Goal: Transaction & Acquisition: Purchase product/service

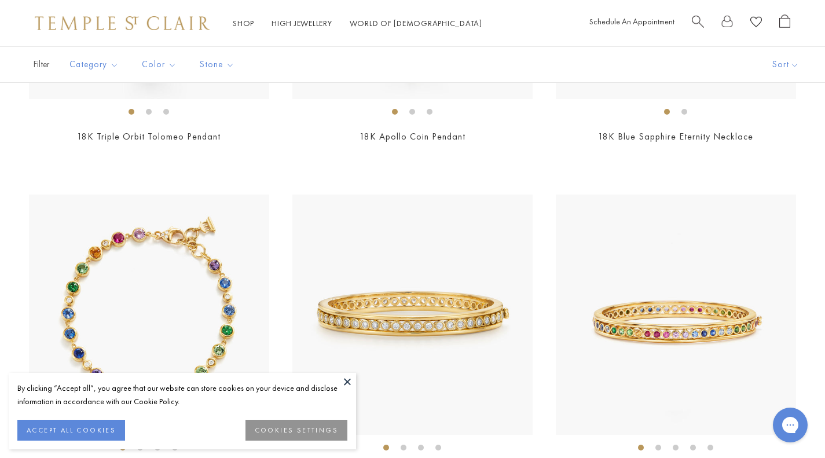
scroll to position [1187, 0]
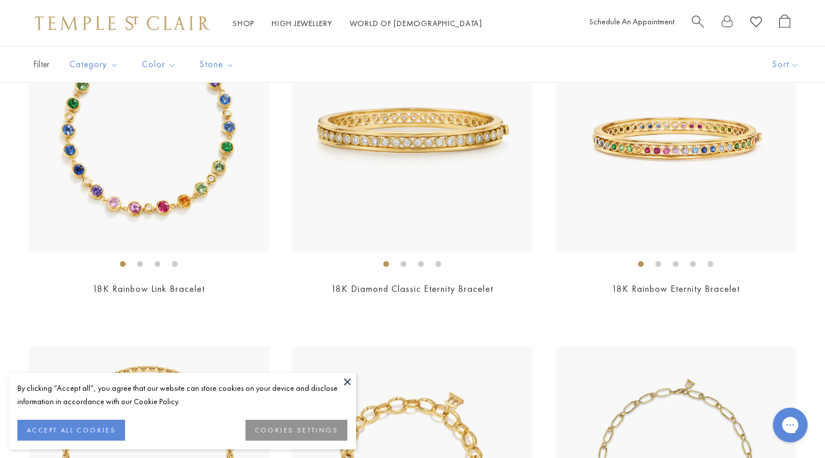
click at [354, 379] on button at bounding box center [347, 381] width 17 height 17
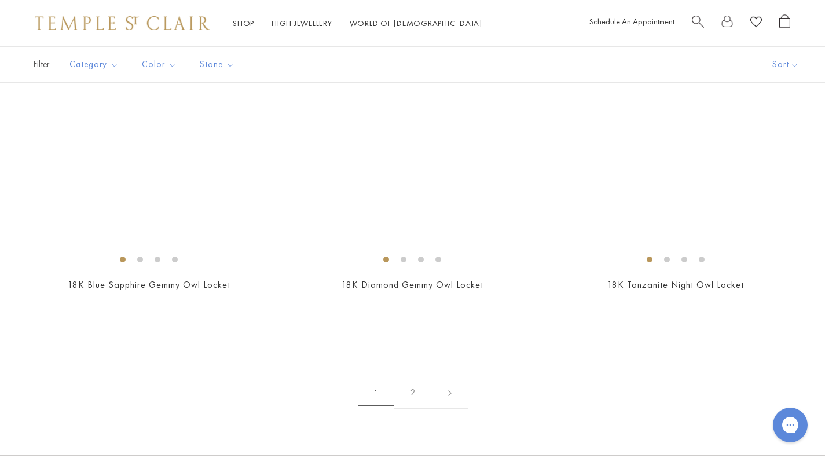
scroll to position [6913, 0]
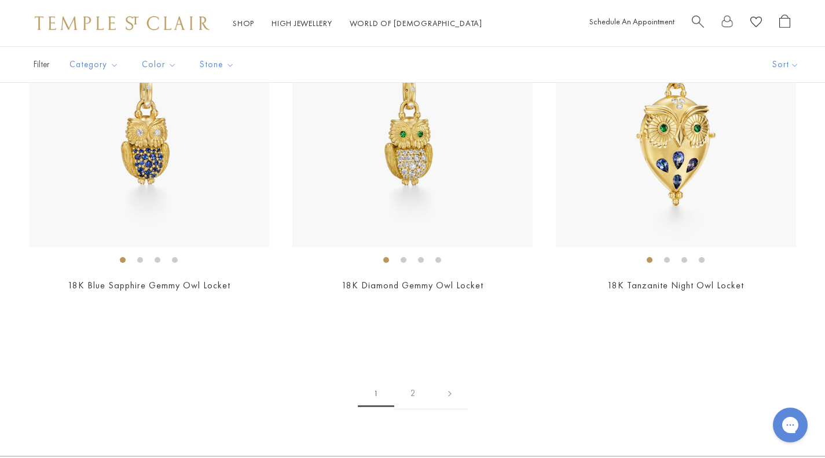
click at [414, 385] on link "2" at bounding box center [413, 394] width 38 height 32
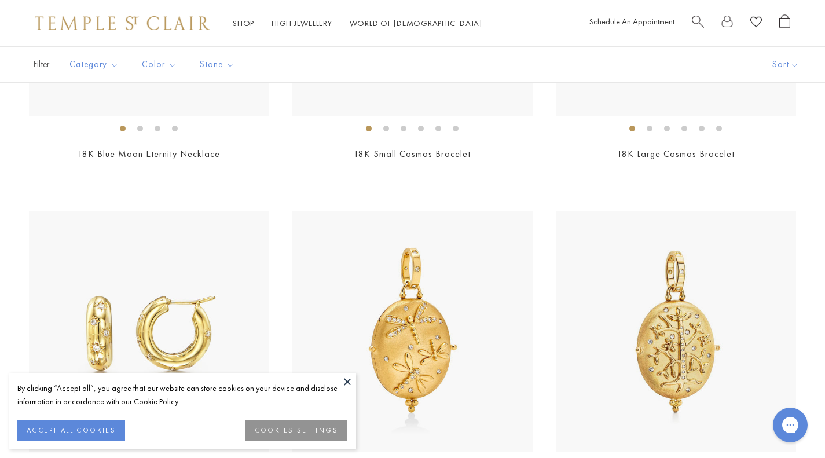
scroll to position [2667, 0]
click at [352, 373] on button at bounding box center [347, 381] width 17 height 17
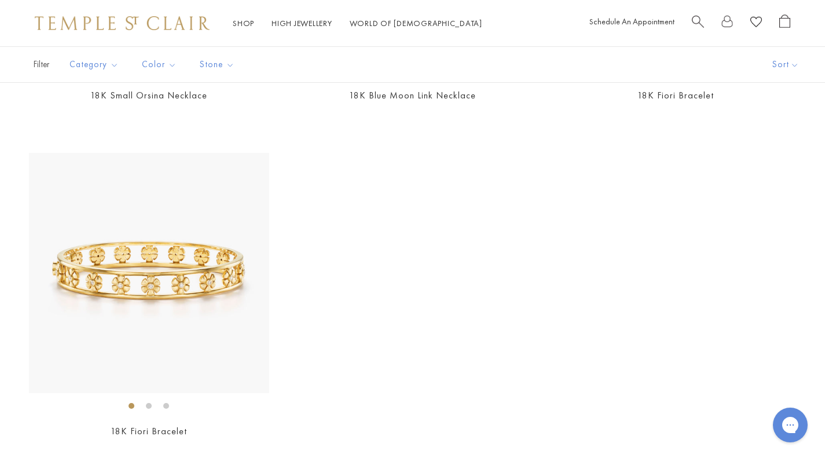
scroll to position [3399, 0]
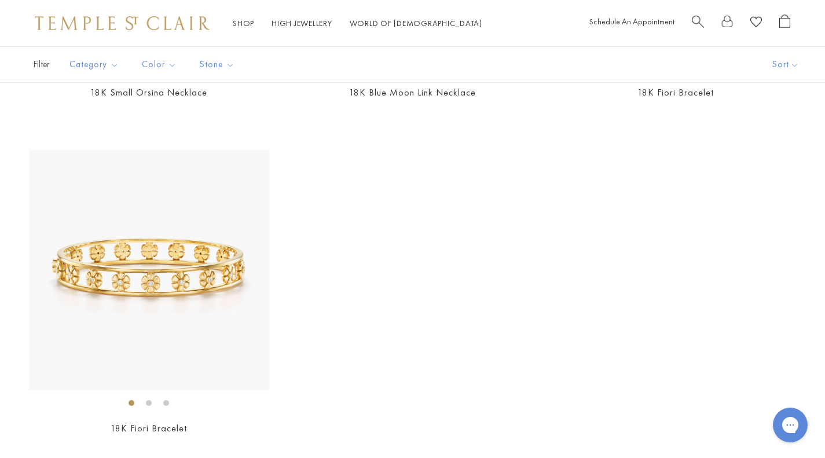
click at [135, 340] on img at bounding box center [149, 270] width 240 height 240
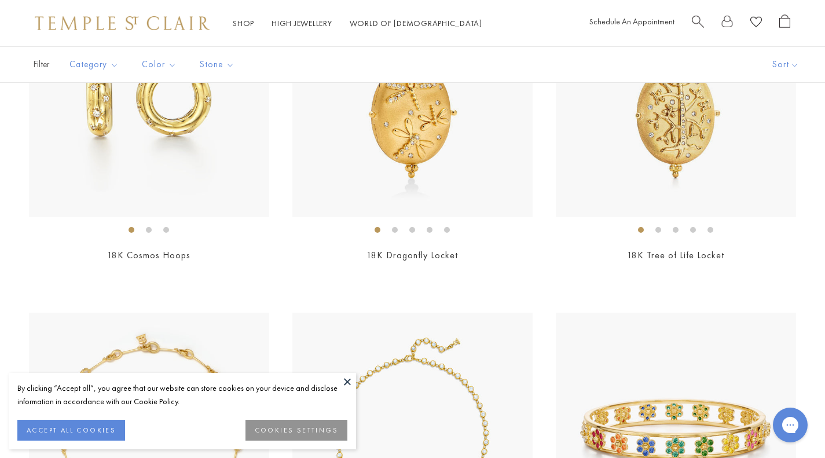
scroll to position [2446, 0]
click at [355, 390] on div "By clicking “Accept all”, you agree that our website can store cookies on your …" at bounding box center [182, 411] width 347 height 76
click at [347, 382] on button at bounding box center [347, 381] width 17 height 17
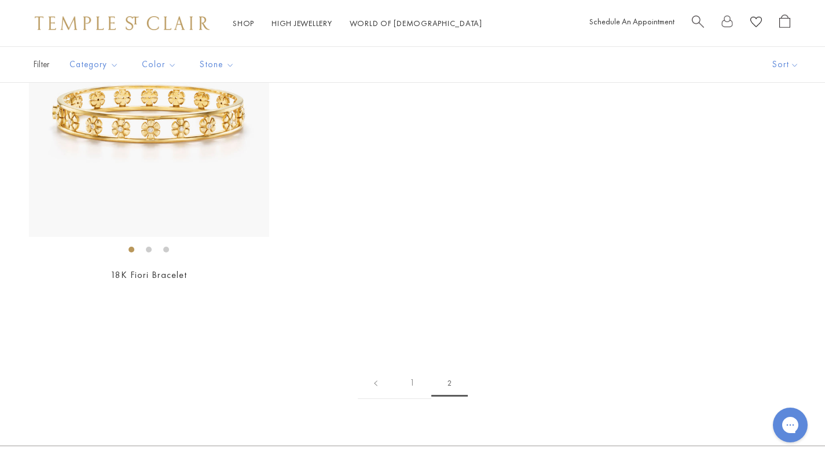
scroll to position [3553, 0]
drag, startPoint x: 405, startPoint y: 383, endPoint x: 414, endPoint y: 390, distance: 11.2
drag, startPoint x: 414, startPoint y: 390, endPoint x: 410, endPoint y: 381, distance: 9.6
click at [410, 381] on link "1" at bounding box center [413, 383] width 38 height 32
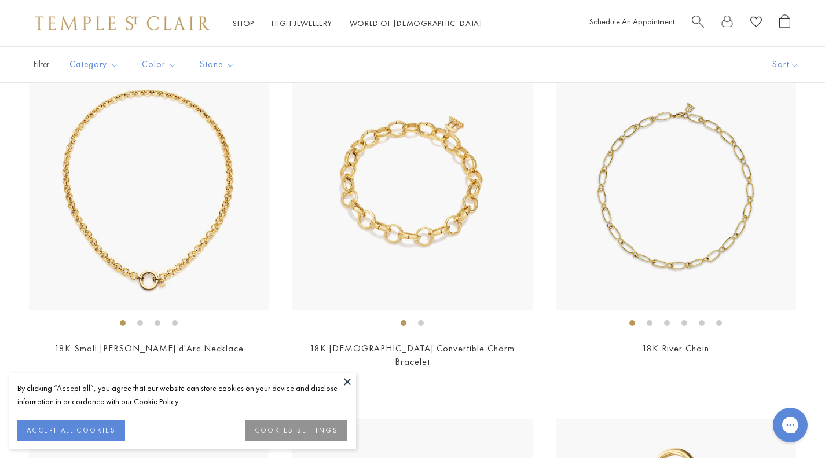
scroll to position [1464, 0]
click at [444, 229] on img at bounding box center [412, 189] width 240 height 240
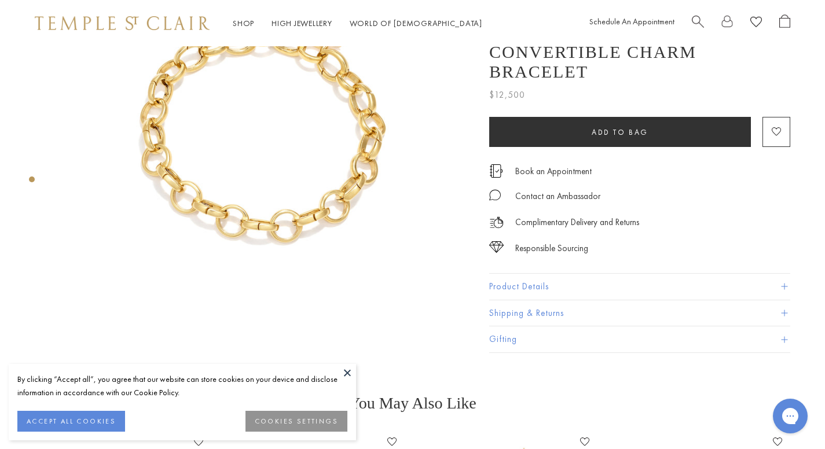
scroll to position [96, 0]
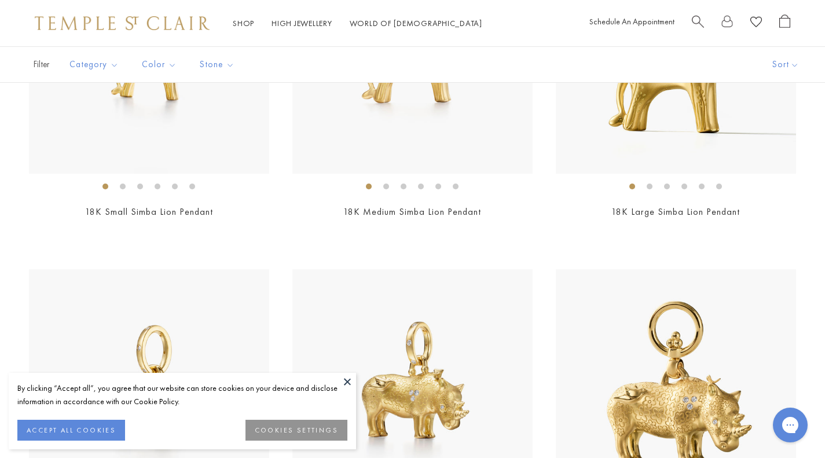
scroll to position [2286, 0]
click at [346, 385] on button at bounding box center [347, 381] width 17 height 17
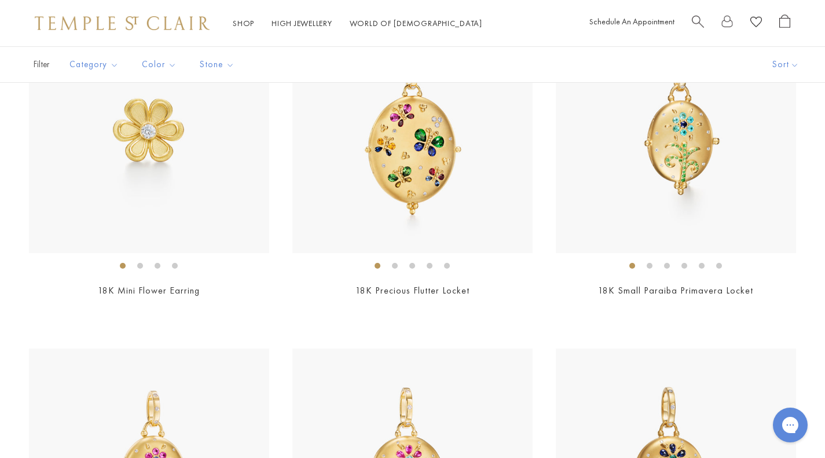
scroll to position [5564, 0]
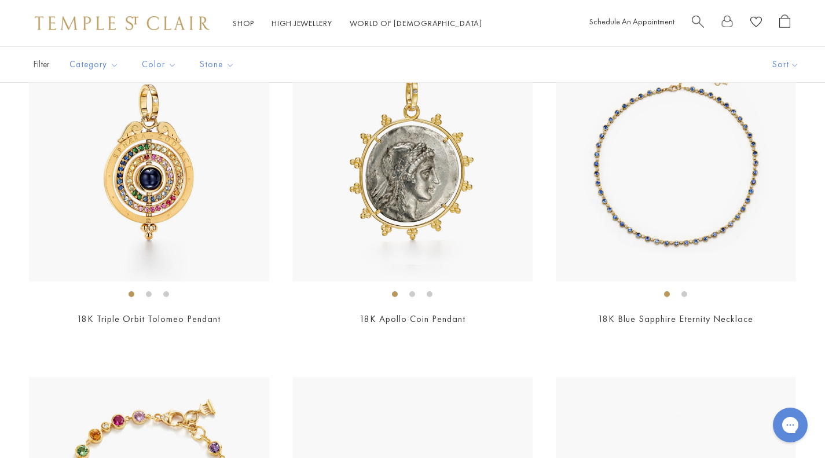
scroll to position [820, 0]
click at [398, 284] on div at bounding box center [412, 172] width 240 height 261
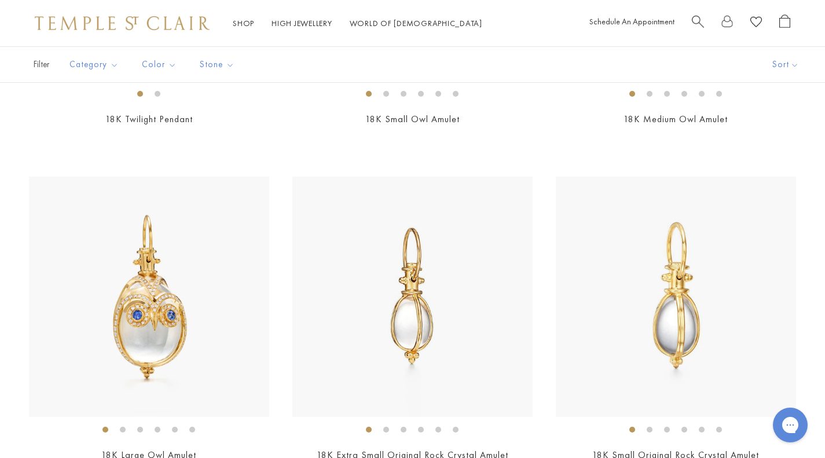
scroll to position [3192, 0]
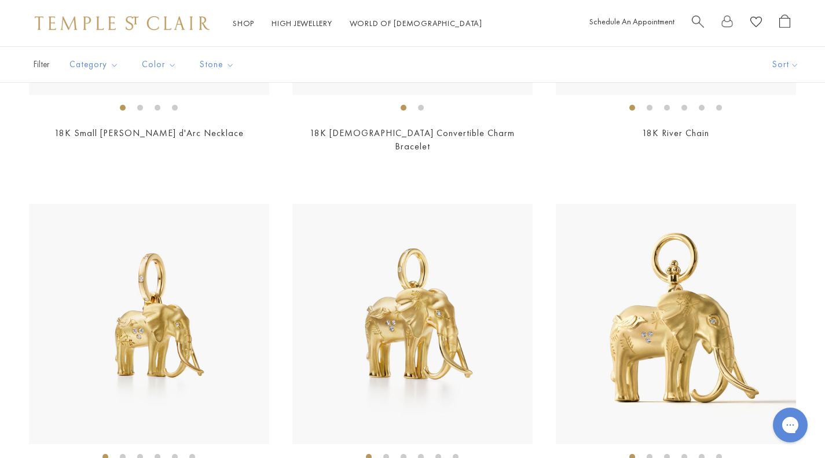
scroll to position [1678, 0]
click at [394, 27] on link "World of Temple World of Temple" at bounding box center [416, 23] width 133 height 10
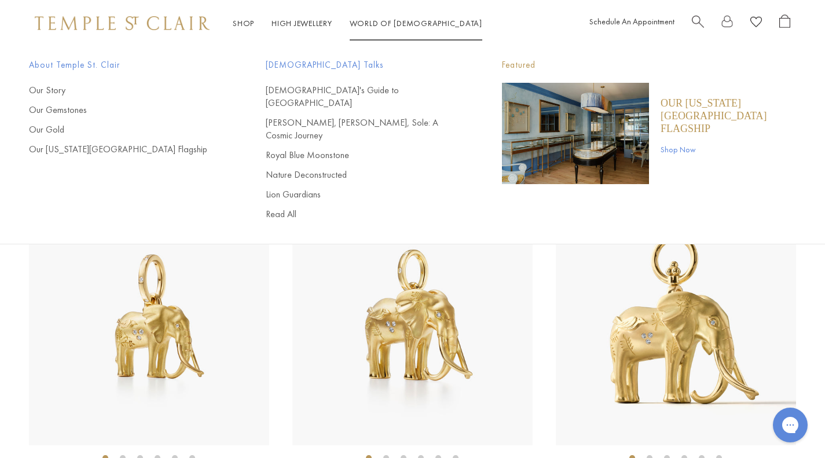
click at [177, 28] on img at bounding box center [122, 23] width 175 height 14
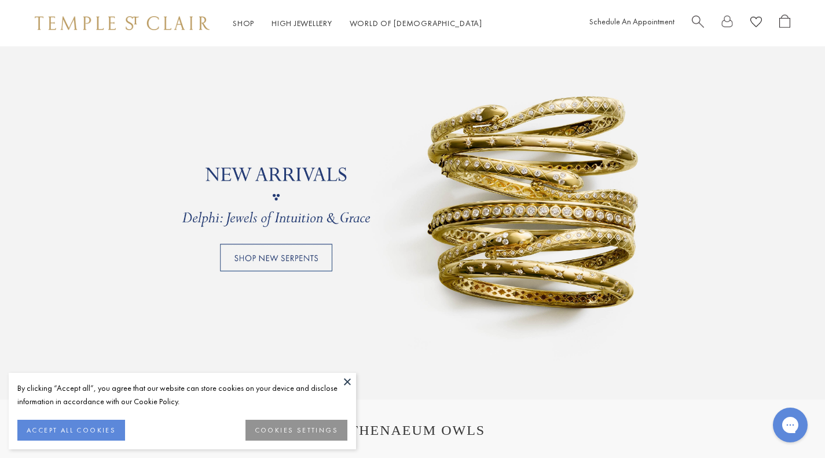
scroll to position [919, 0]
